Goal: Task Accomplishment & Management: Manage account settings

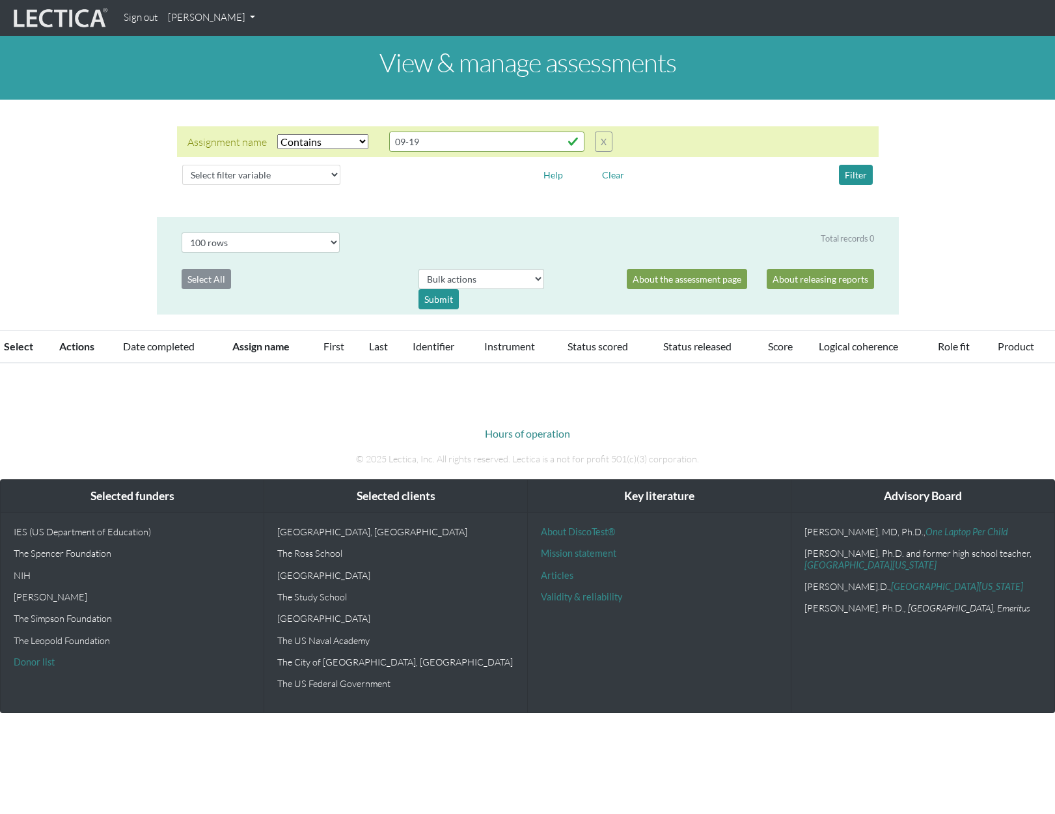
select select "icontains"
select select "100"
select select "icontains"
select select "100"
